Goal: Task Accomplishment & Management: Use online tool/utility

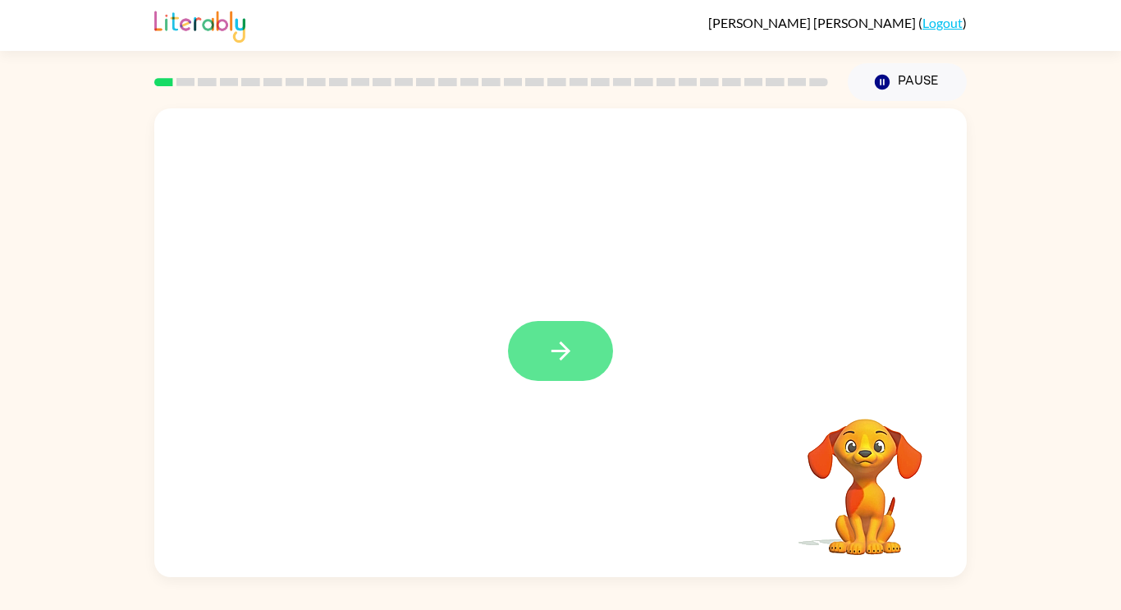
click at [547, 374] on button "button" at bounding box center [560, 351] width 105 height 60
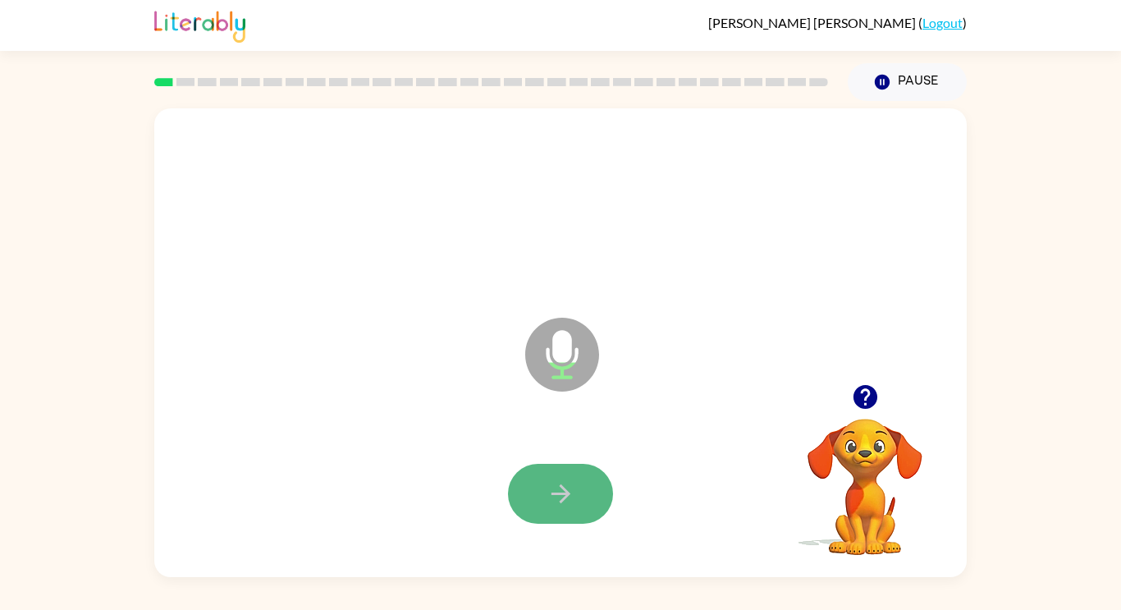
click at [555, 511] on button "button" at bounding box center [560, 494] width 105 height 60
click at [533, 476] on button "button" at bounding box center [560, 494] width 105 height 60
click at [589, 510] on button "button" at bounding box center [560, 494] width 105 height 60
click at [555, 505] on icon "button" at bounding box center [561, 493] width 29 height 29
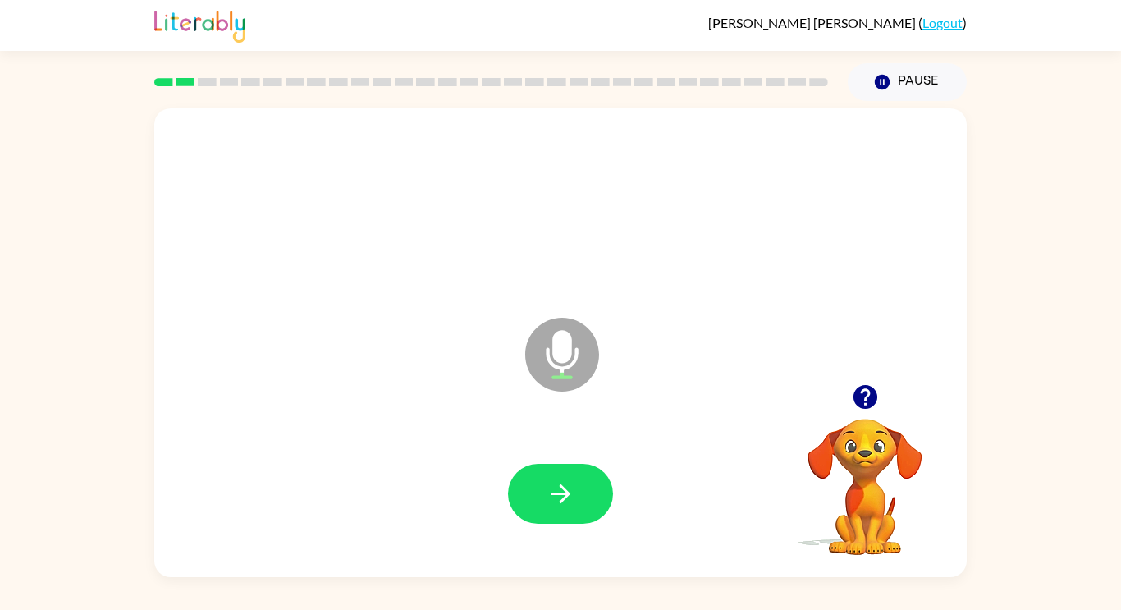
click at [555, 505] on icon "button" at bounding box center [561, 493] width 29 height 29
click at [560, 504] on icon "button" at bounding box center [561, 493] width 29 height 29
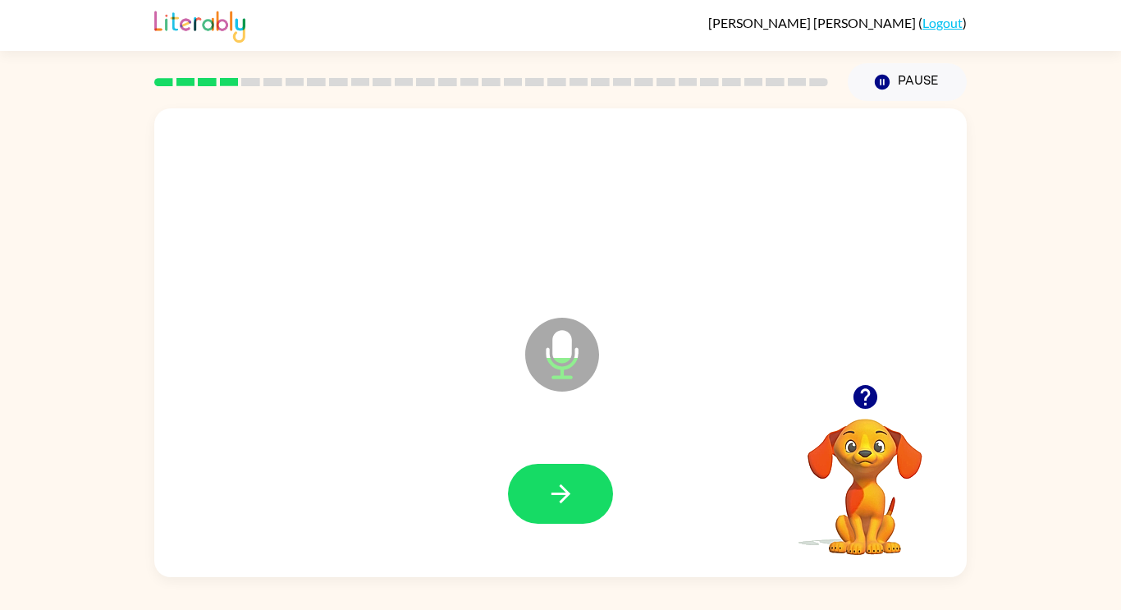
click at [560, 504] on icon "button" at bounding box center [561, 493] width 29 height 29
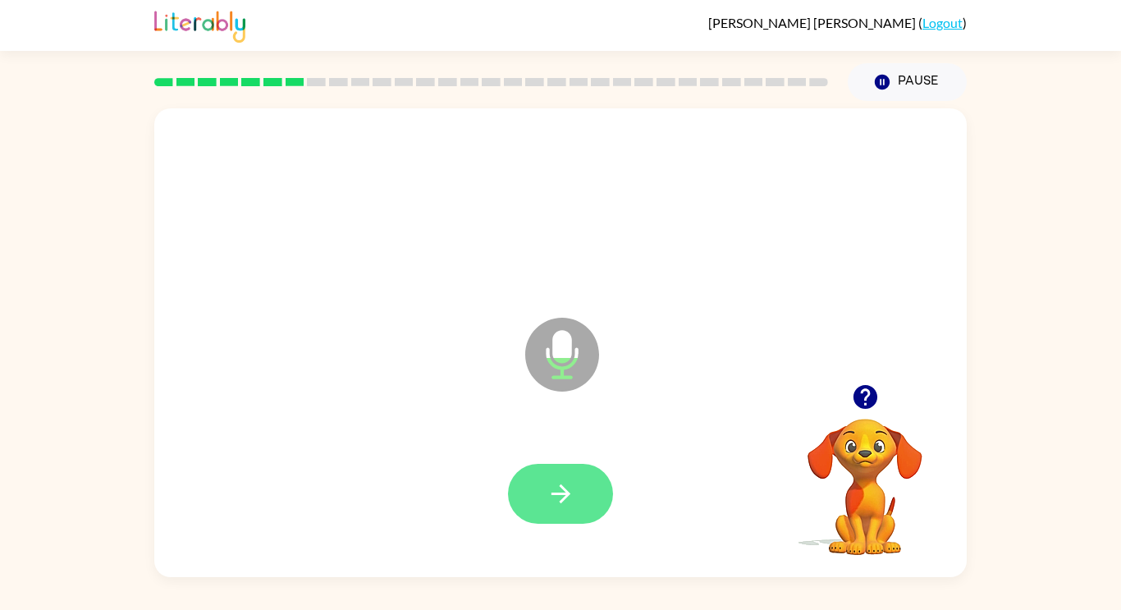
click at [587, 498] on button "button" at bounding box center [560, 494] width 105 height 60
click at [556, 494] on icon "button" at bounding box center [560, 493] width 19 height 19
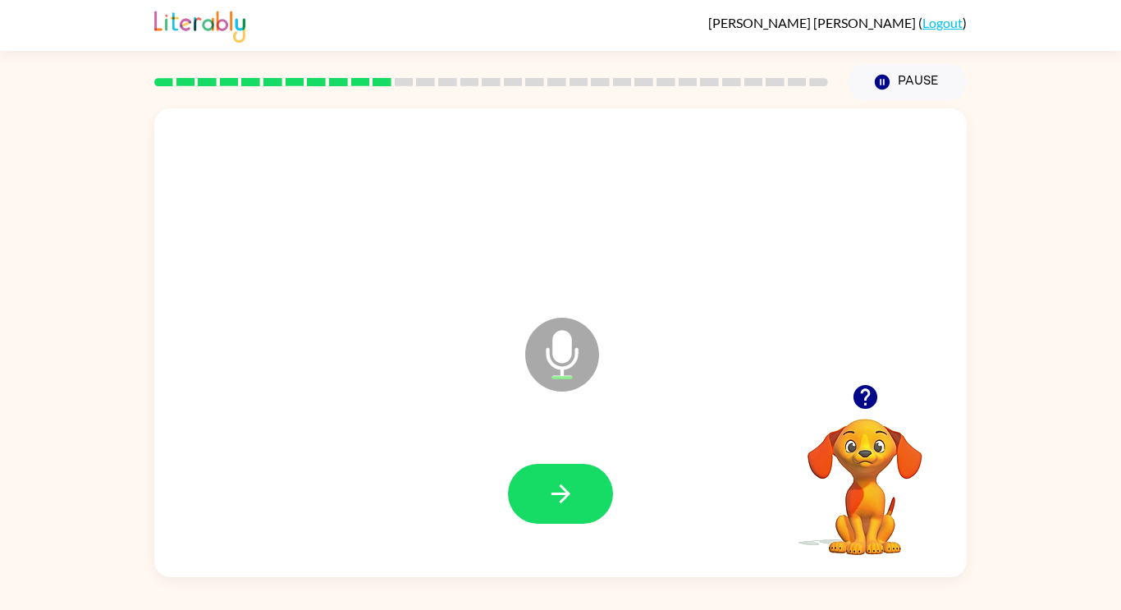
click at [556, 494] on icon "button" at bounding box center [560, 493] width 19 height 19
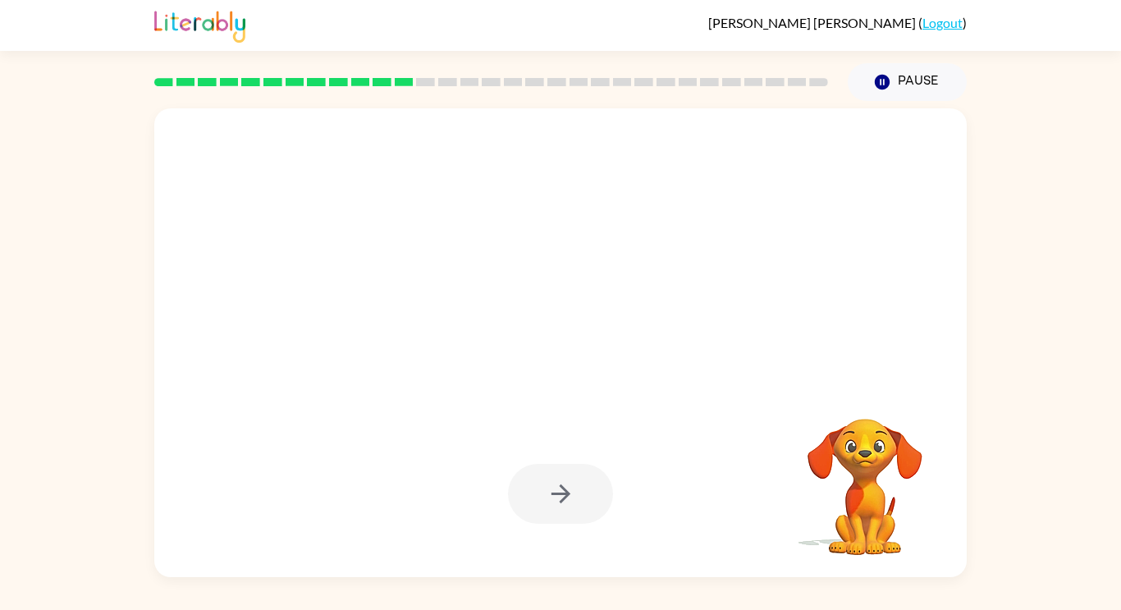
click at [556, 494] on div at bounding box center [560, 494] width 105 height 60
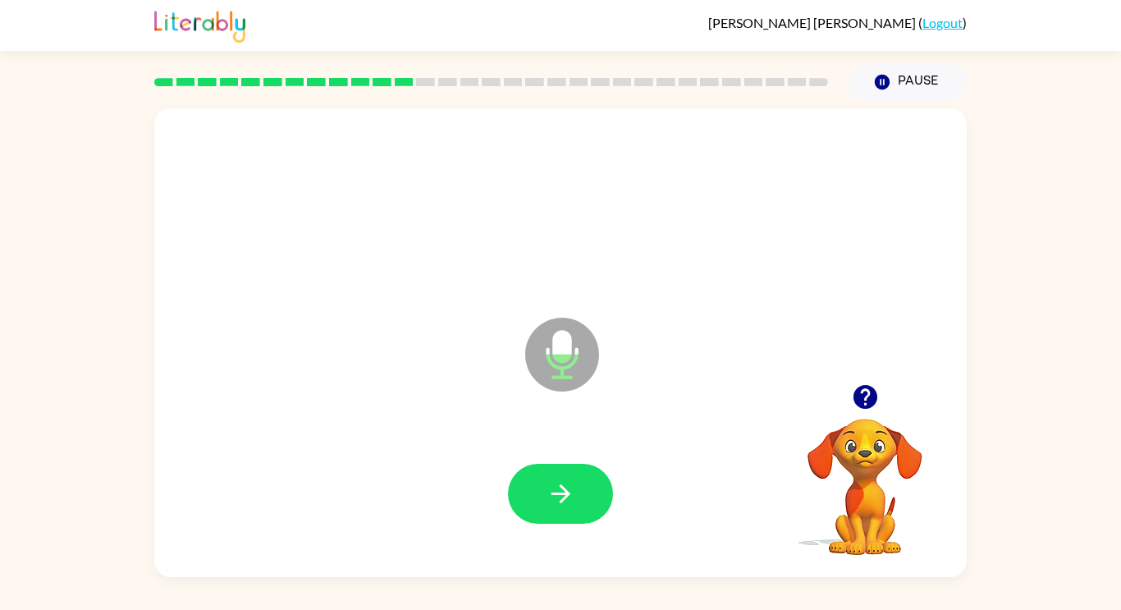
click at [556, 494] on icon "button" at bounding box center [560, 493] width 19 height 19
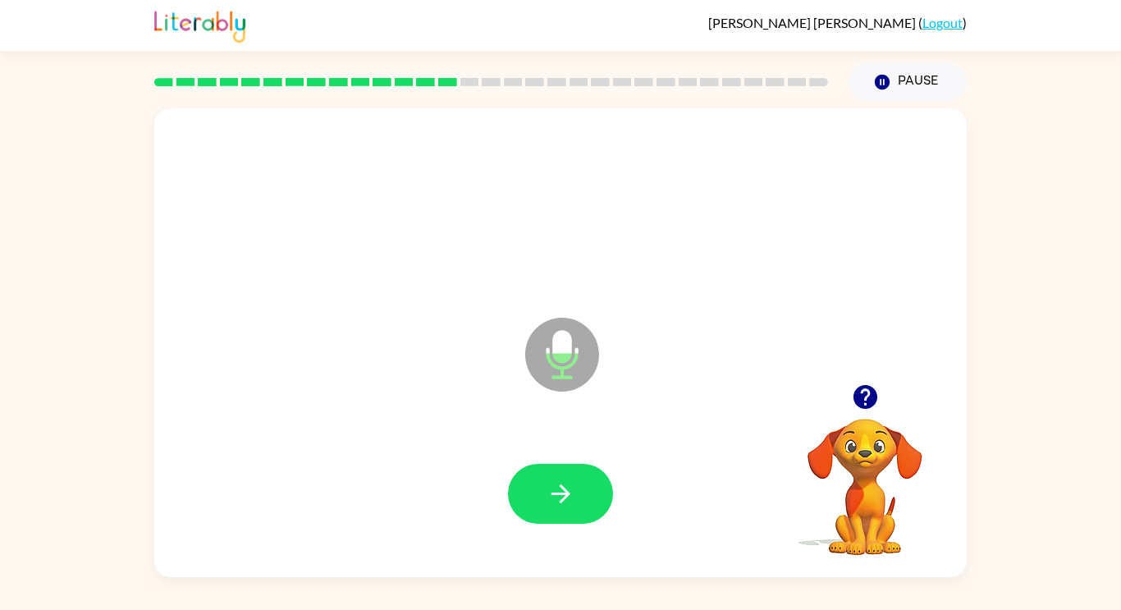
click at [556, 494] on icon "button" at bounding box center [560, 493] width 19 height 19
click at [567, 521] on button "button" at bounding box center [560, 494] width 105 height 60
click at [566, 495] on icon "button" at bounding box center [560, 493] width 19 height 19
click at [544, 497] on button "button" at bounding box center [560, 494] width 105 height 60
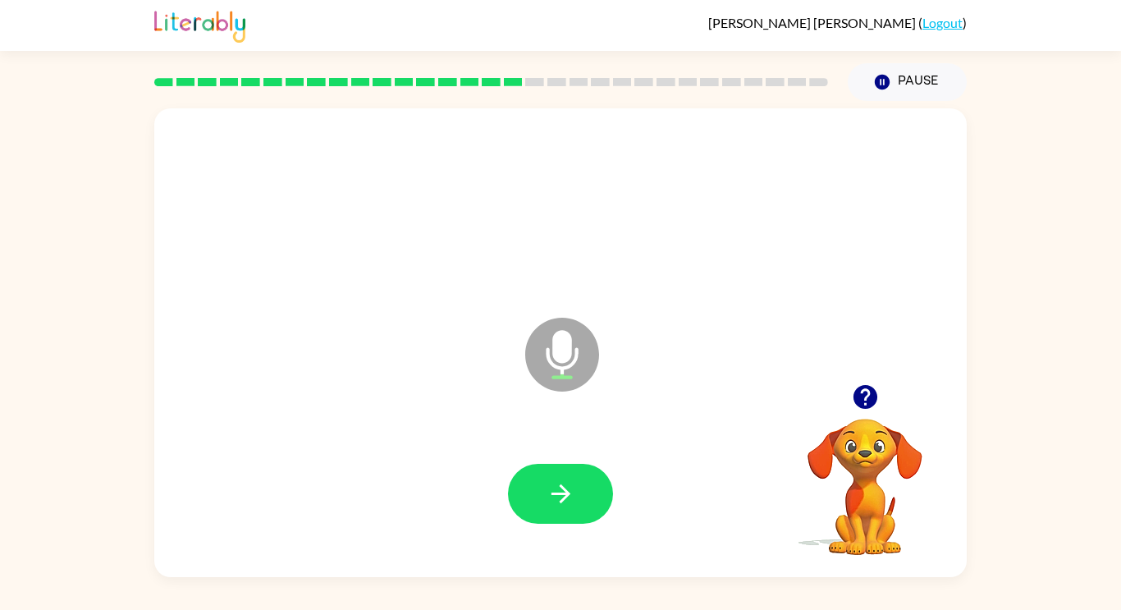
click at [544, 497] on button "button" at bounding box center [560, 494] width 105 height 60
click at [552, 478] on button "button" at bounding box center [560, 494] width 105 height 60
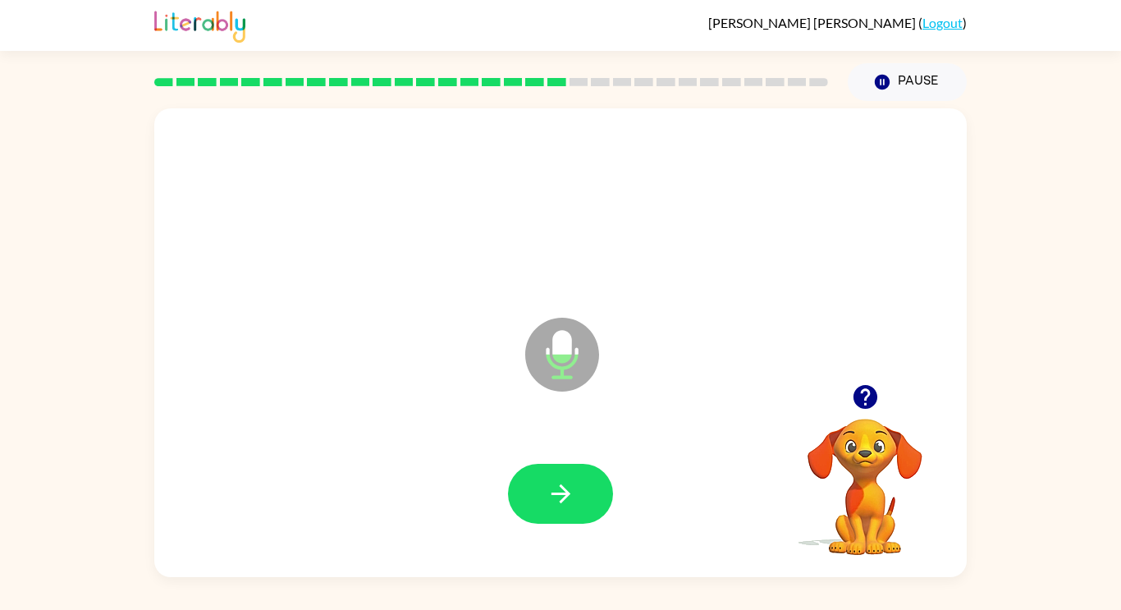
click at [552, 478] on button "button" at bounding box center [560, 494] width 105 height 60
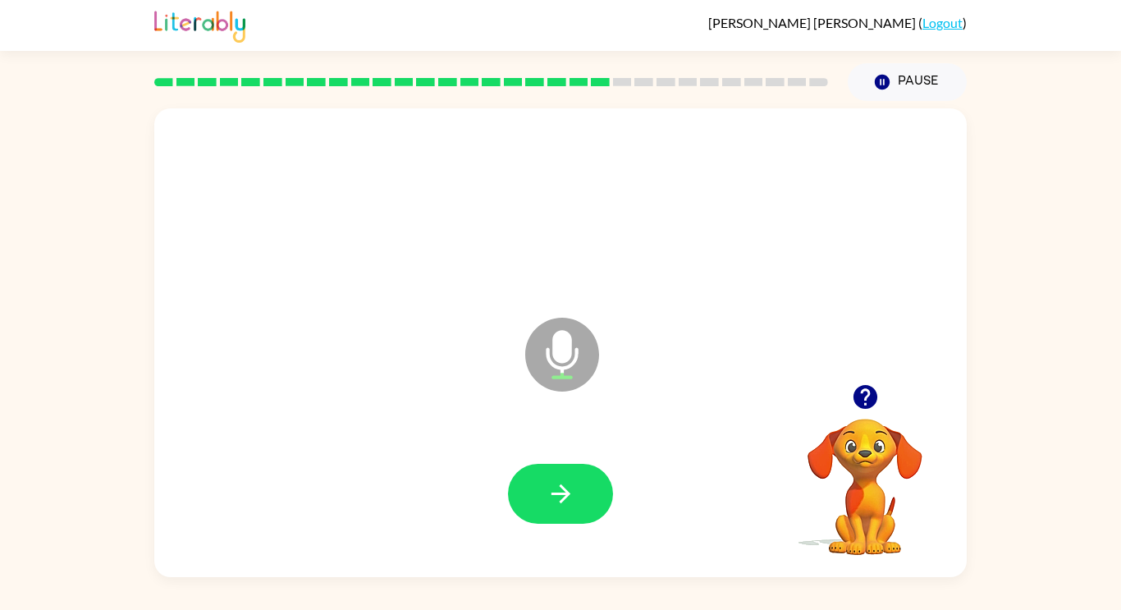
click at [552, 478] on button "button" at bounding box center [560, 494] width 105 height 60
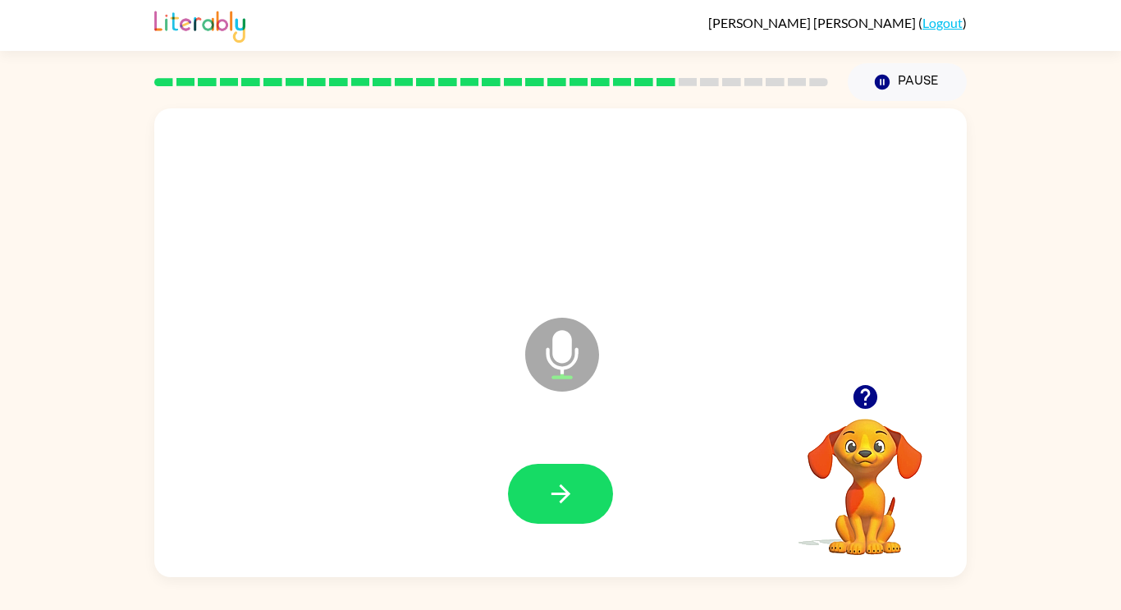
click at [552, 478] on button "button" at bounding box center [560, 494] width 105 height 60
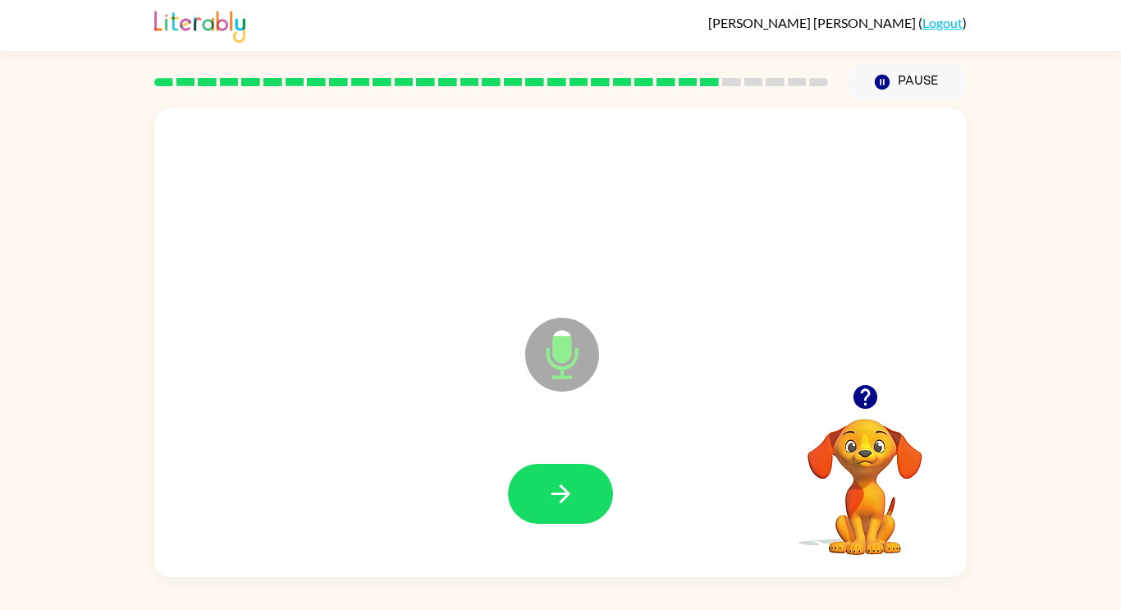
click at [552, 478] on button "button" at bounding box center [560, 494] width 105 height 60
click at [561, 477] on button "button" at bounding box center [560, 494] width 105 height 60
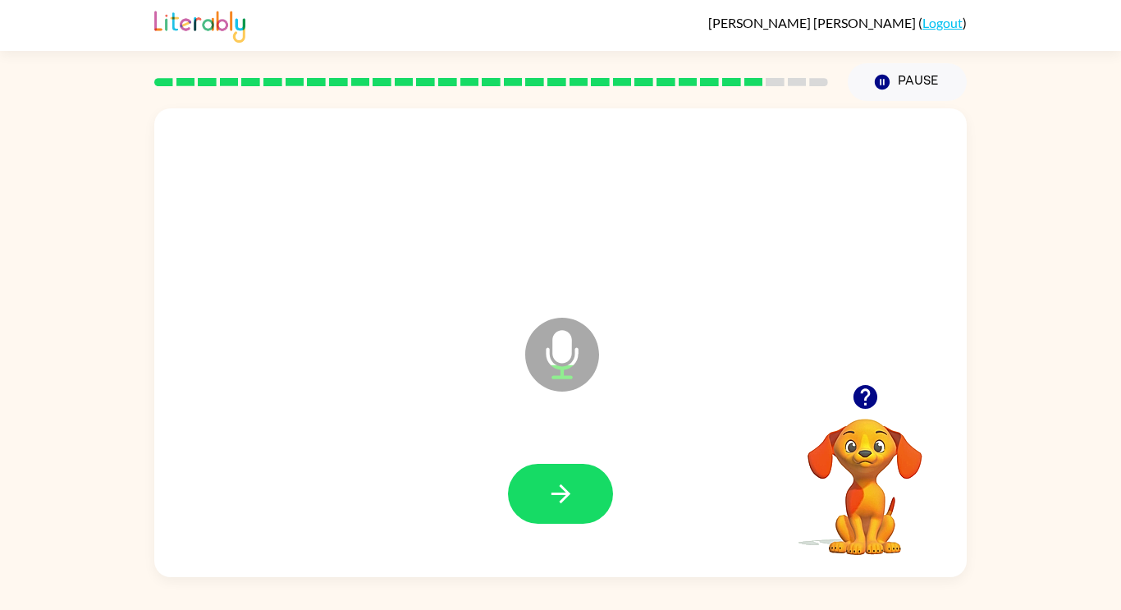
click at [561, 477] on button "button" at bounding box center [560, 494] width 105 height 60
